Goal: Communication & Community: Answer question/provide support

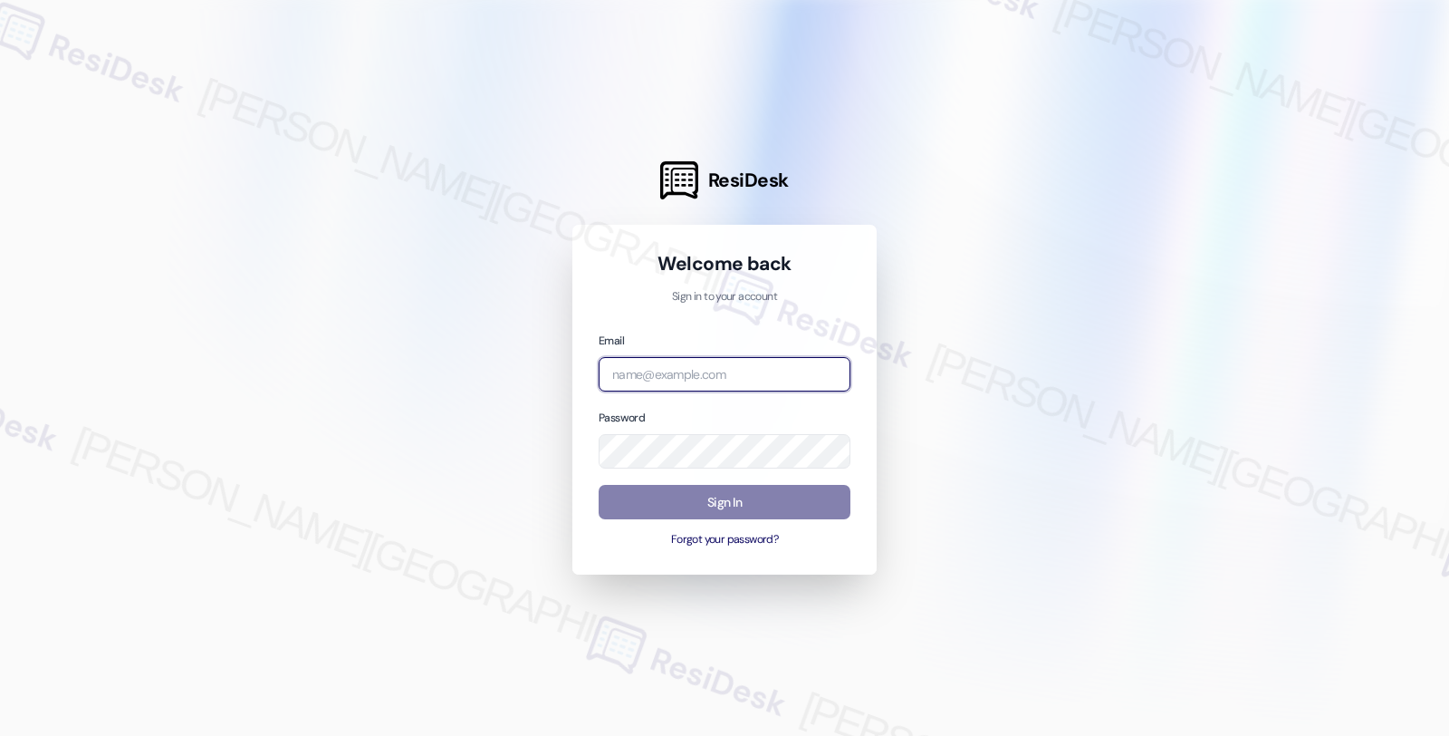
click at [695, 357] on input "email" at bounding box center [725, 374] width 252 height 35
type input "automated-surveys-root_management-fides.[PERSON_NAME]@root_[DOMAIN_NAME]"
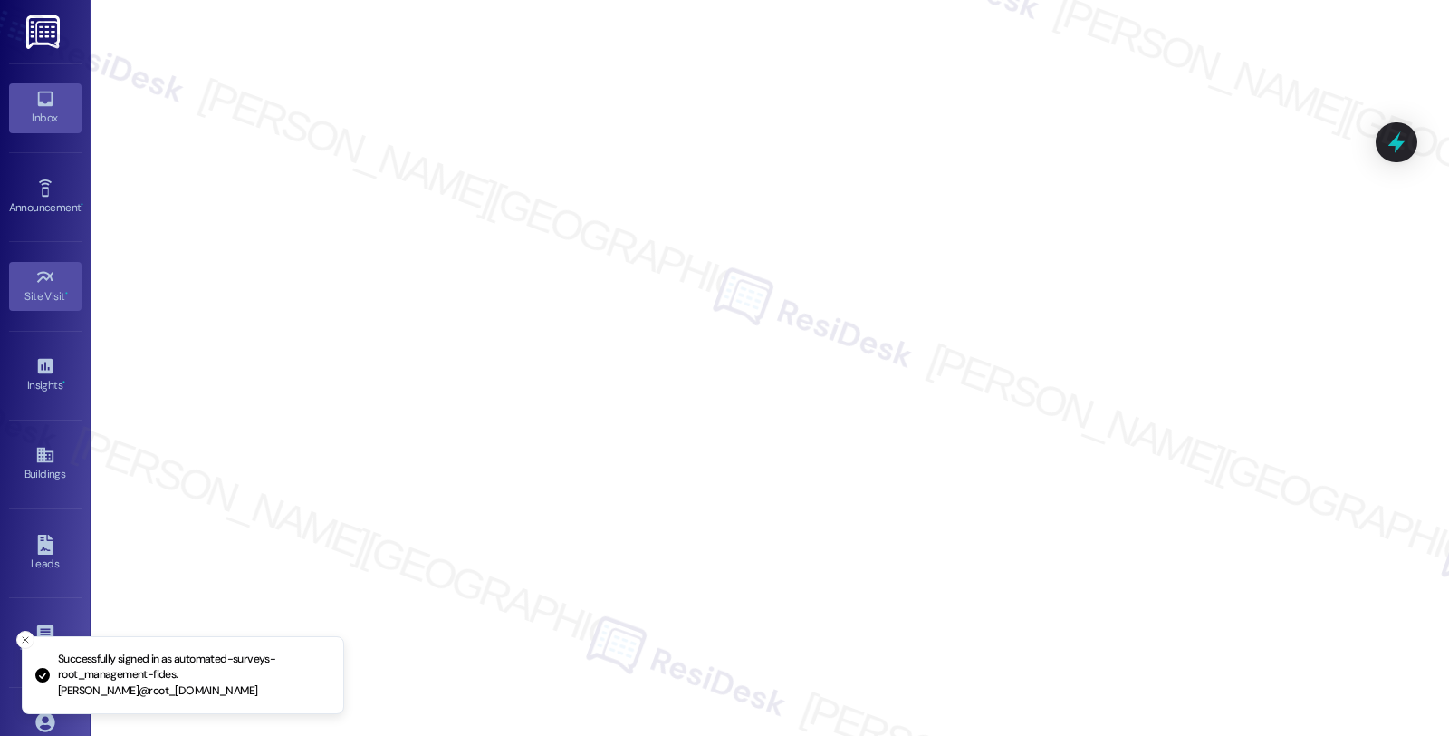
click at [60, 97] on link "Inbox" at bounding box center [45, 107] width 72 height 49
